Goal: Find specific page/section: Locate item on page

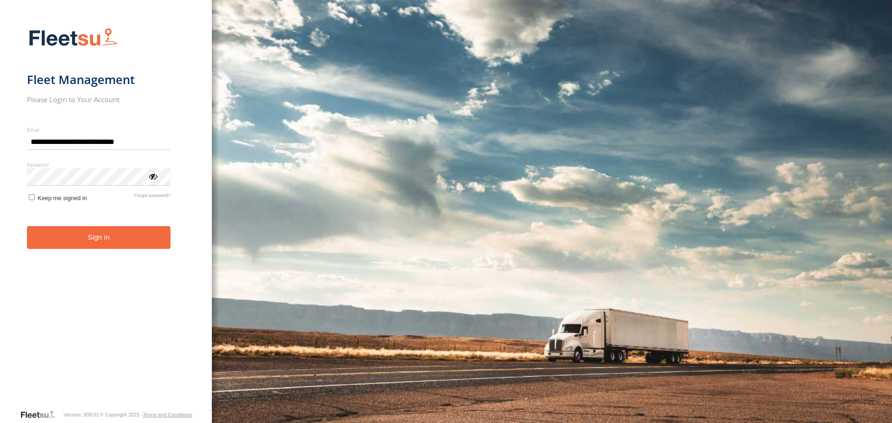
click at [97, 239] on button "Sign in" at bounding box center [99, 237] width 144 height 23
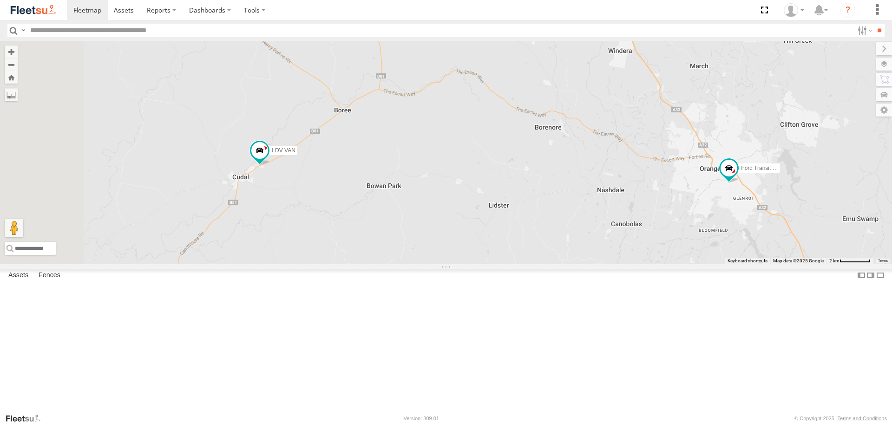
drag, startPoint x: 432, startPoint y: 210, endPoint x: 487, endPoint y: 232, distance: 59.4
click at [487, 232] on div "LDV VAN Ford Transit 2019" at bounding box center [446, 152] width 892 height 223
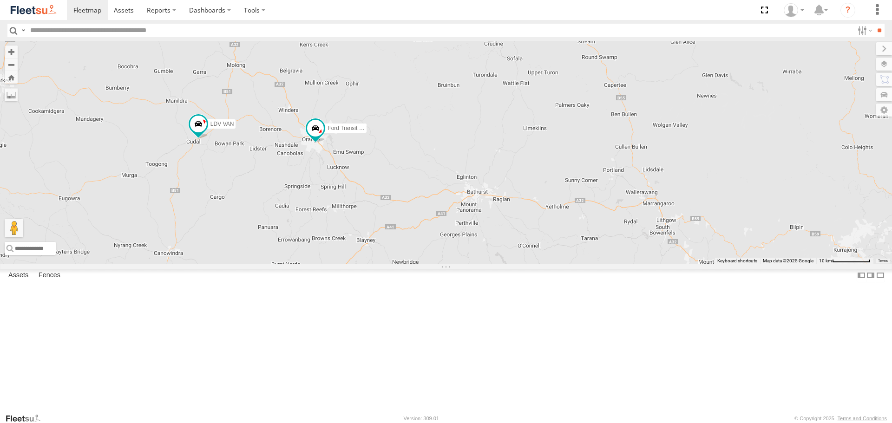
drag, startPoint x: 524, startPoint y: 282, endPoint x: 405, endPoint y: 257, distance: 121.1
click at [381, 264] on div "LDV VAN Ford Transit 2019" at bounding box center [446, 152] width 892 height 223
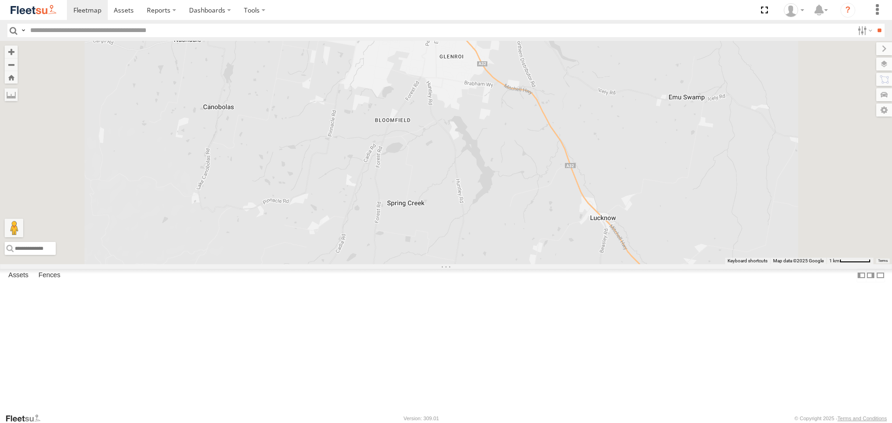
drag, startPoint x: 503, startPoint y: 138, endPoint x: 486, endPoint y: 201, distance: 64.6
click at [486, 199] on div "LDV VAN Ford Transit 2019" at bounding box center [446, 152] width 892 height 223
